Goal: Transaction & Acquisition: Purchase product/service

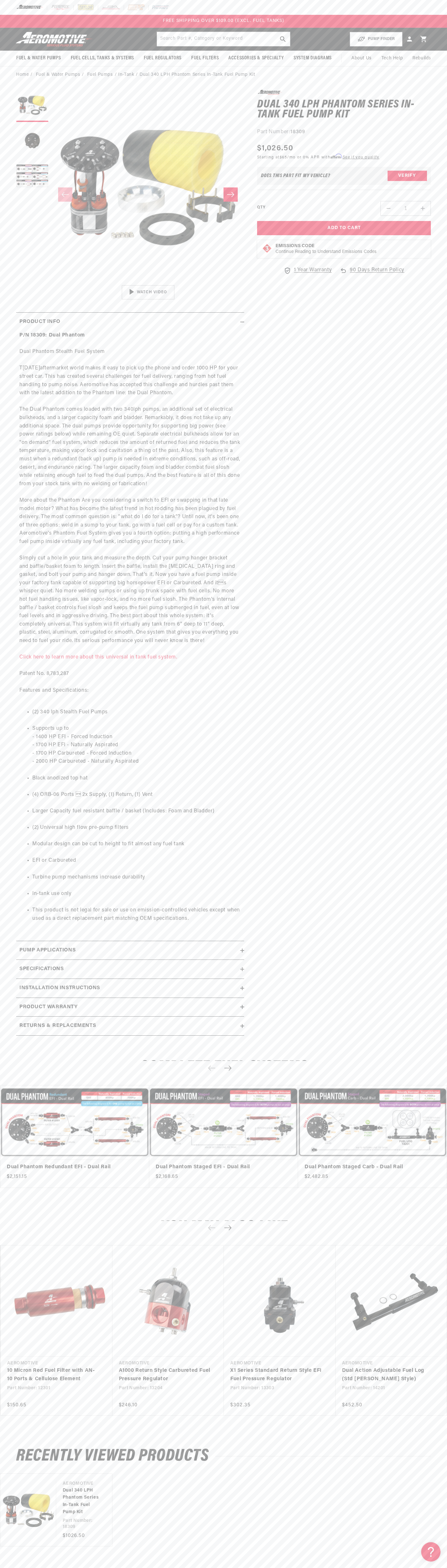
click at [270, 28] on header "Fuel & Water Pumps Back In-Tank In-Line Fuel Pumps" at bounding box center [224, 40] width 447 height 23
click at [431, 360] on section "0.0 star rating Write a review Dual 340 LPH Phantom Series In-Tank Fuel Pump Ki…" at bounding box center [224, 565] width 447 height 963
click at [311, 1567] on html "Skip to content Your cart Your cart is empty Loading... You may also like Subto…" at bounding box center [224, 784] width 447 height 1568
click at [9, 277] on section "0.0 star rating Write a review Dual 340 LPH Phantom Series In-Tank Fuel Pump Ki…" at bounding box center [224, 565] width 447 height 963
